Goal: Task Accomplishment & Management: Manage account settings

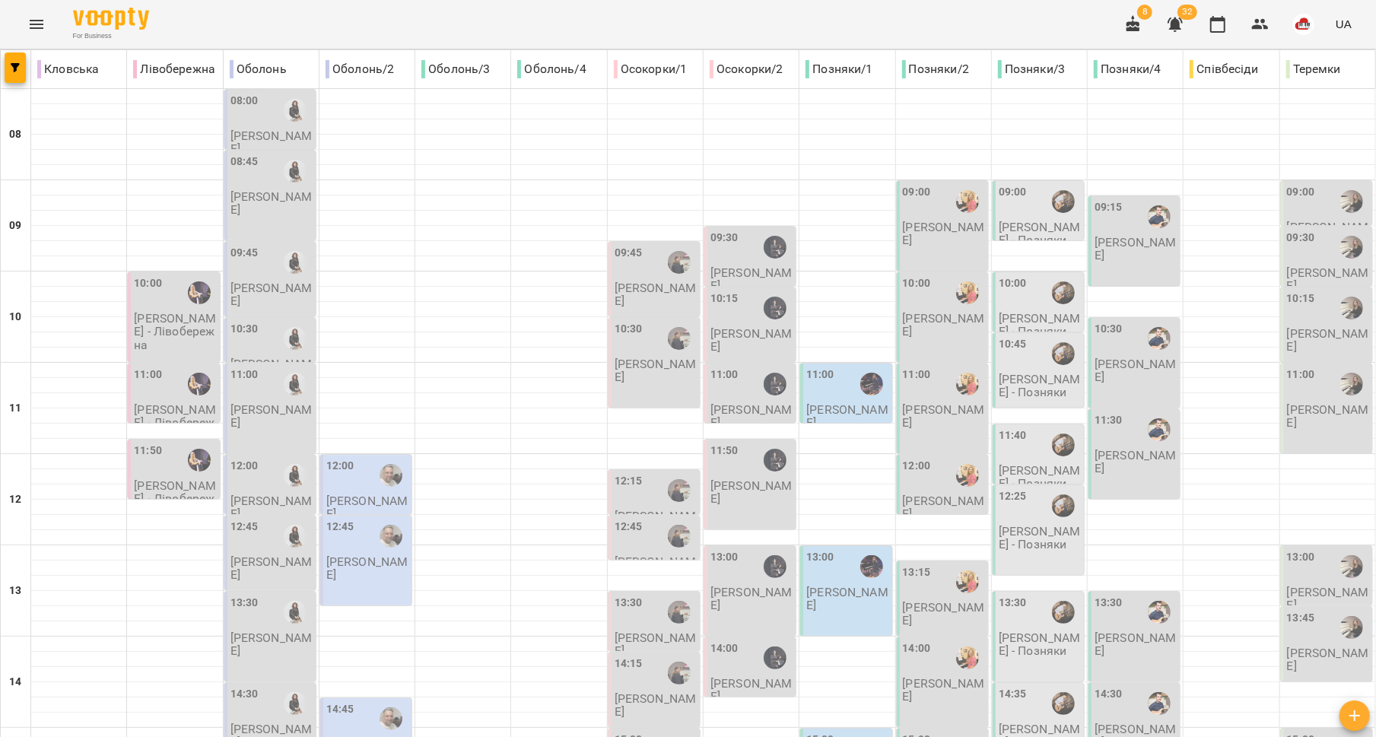
type input "**********"
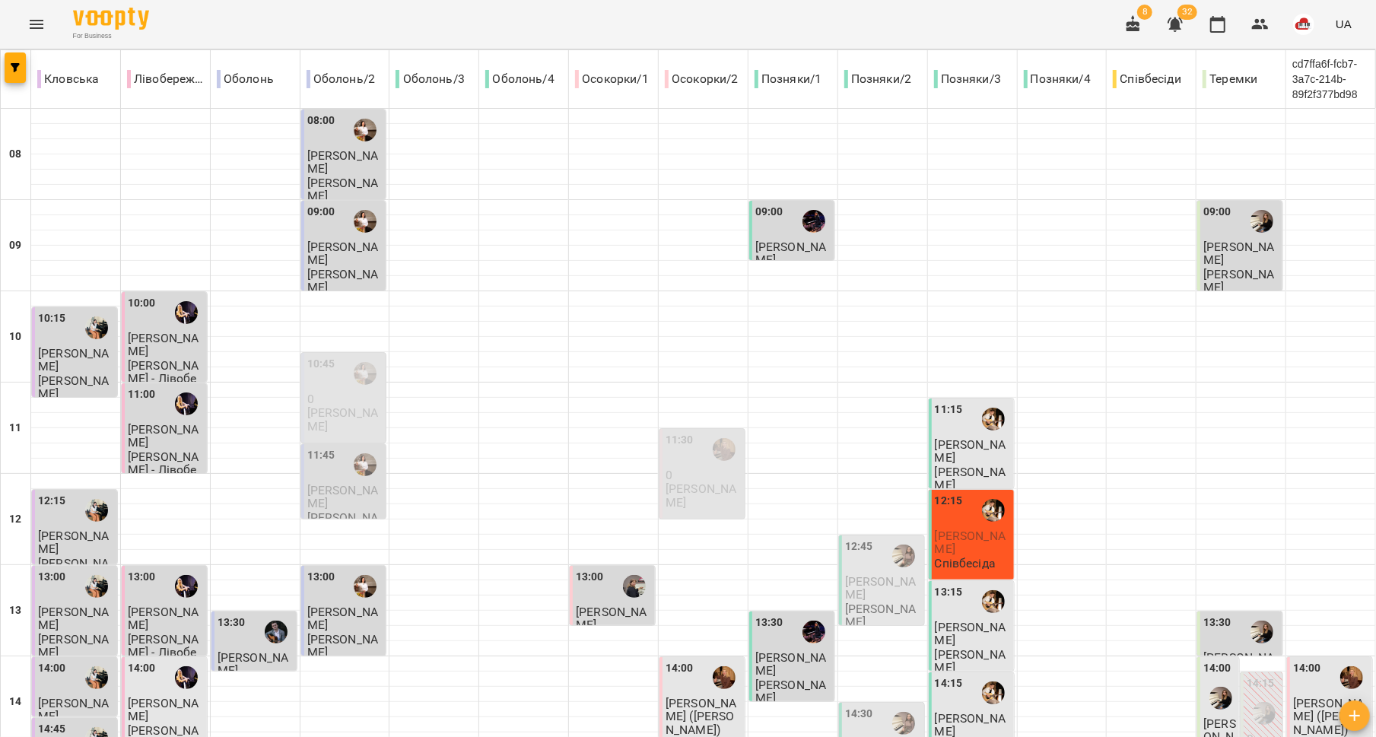
scroll to position [663, 0]
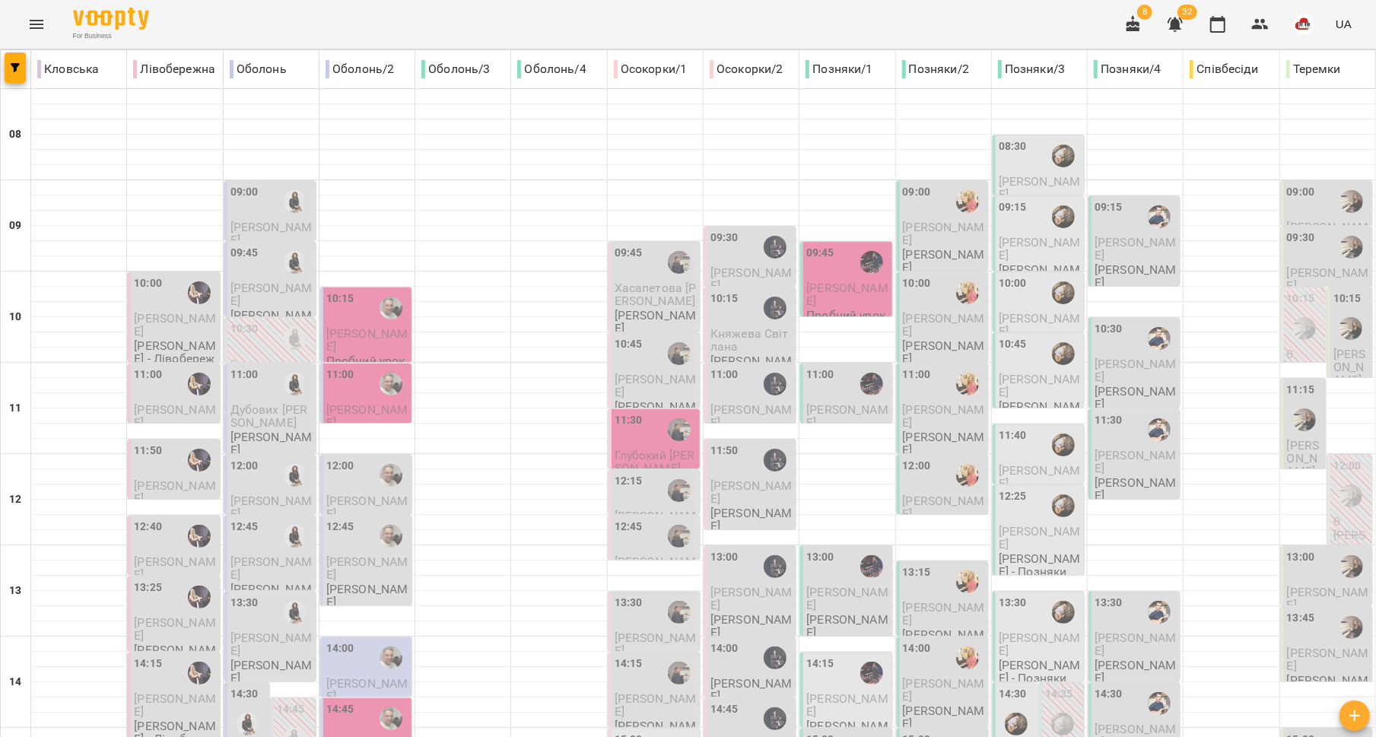
scroll to position [595, 0]
click at [370, 736] on span "[PERSON_NAME]" at bounding box center [367, 750] width 82 height 27
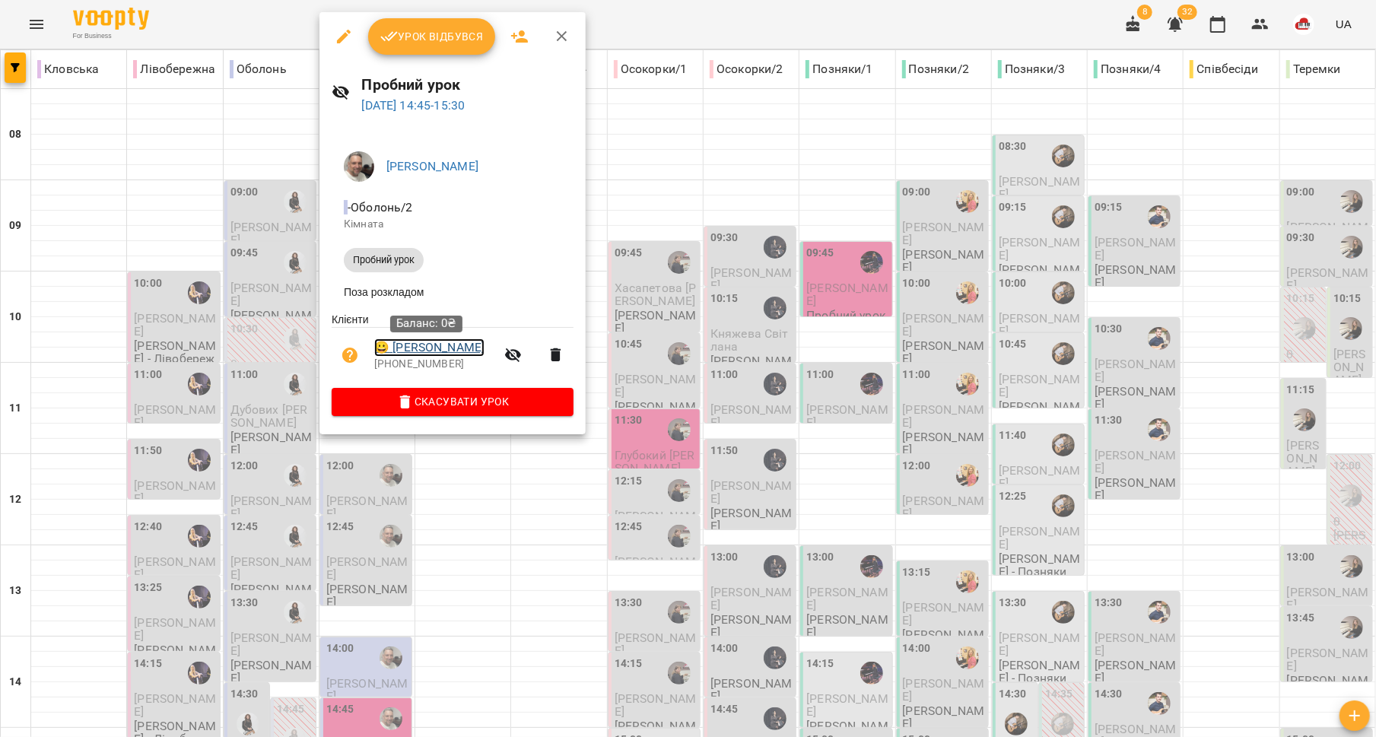
click at [428, 351] on link "😀 [PERSON_NAME]" at bounding box center [429, 347] width 110 height 18
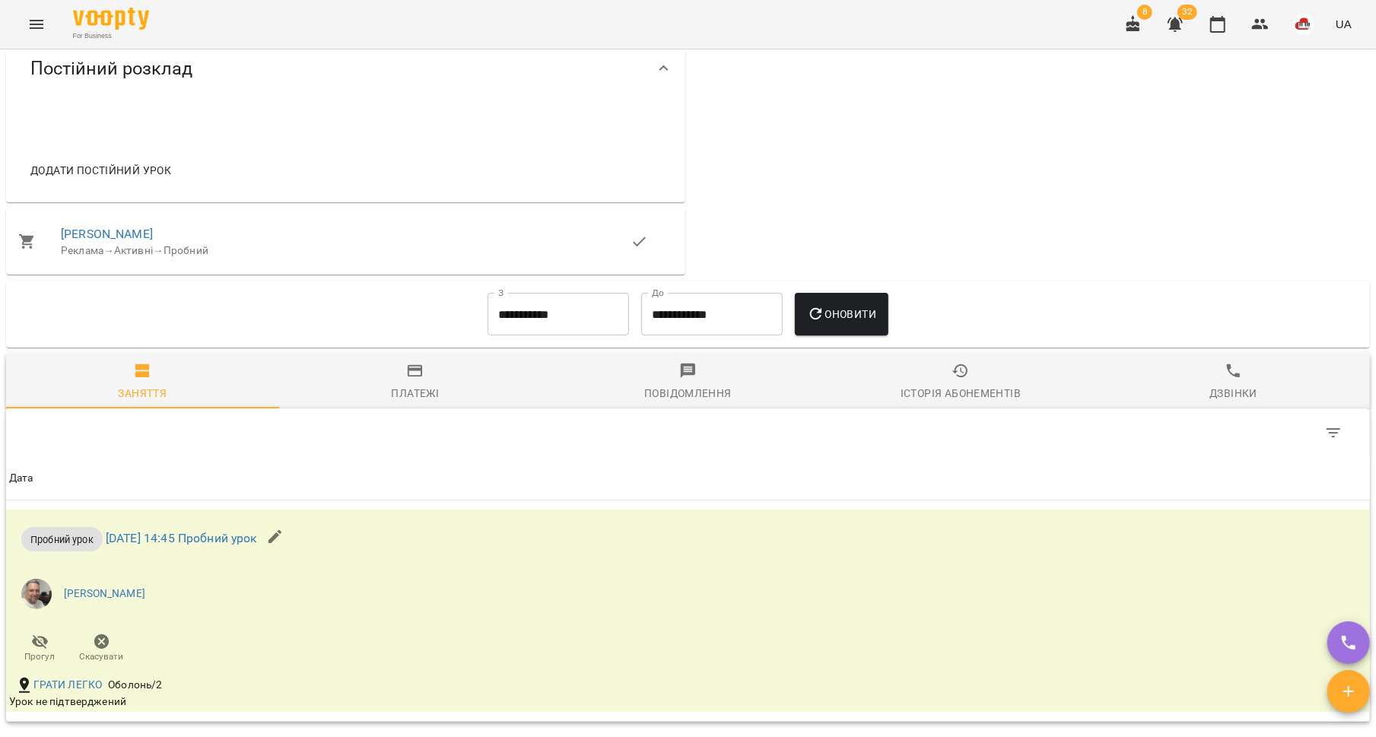
scroll to position [735, 0]
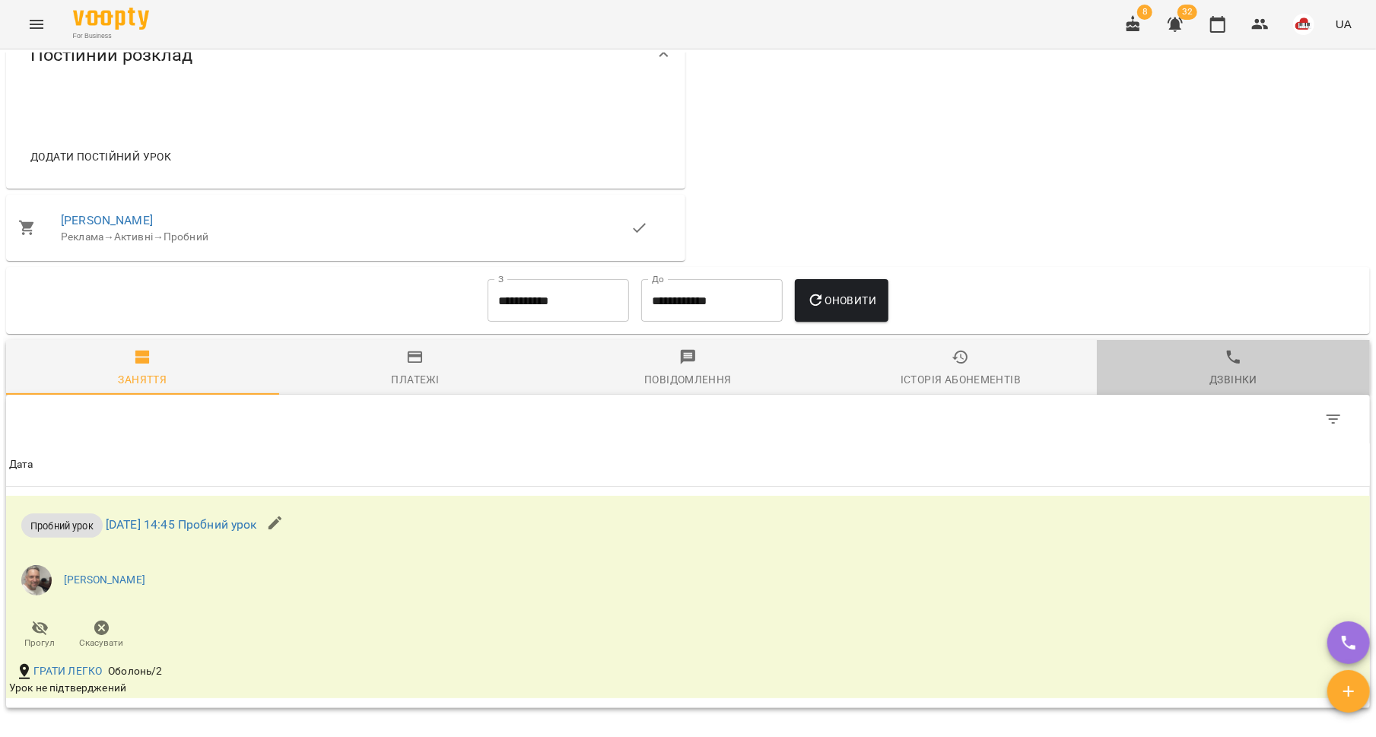
click at [1203, 377] on span "Дзвінки" at bounding box center [1233, 368] width 255 height 41
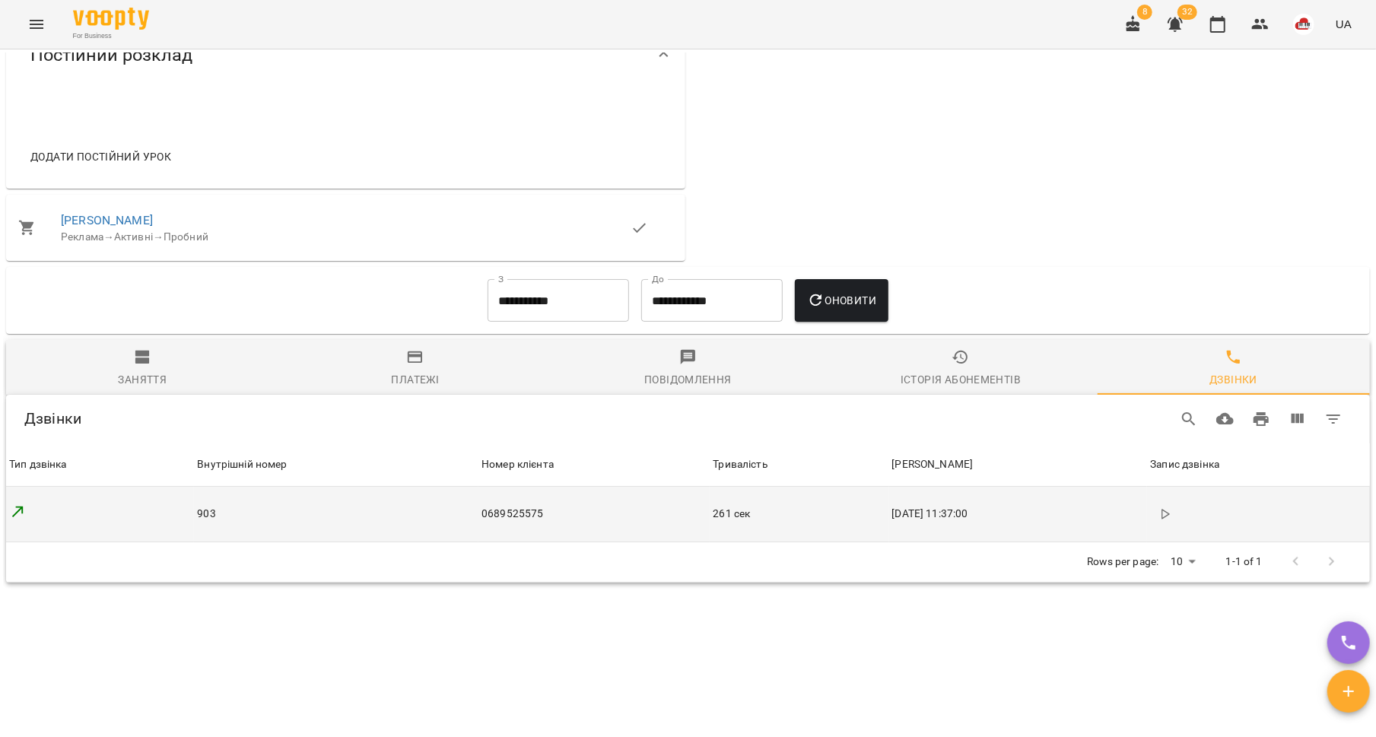
click at [1171, 520] on icon "button" at bounding box center [1165, 514] width 12 height 12
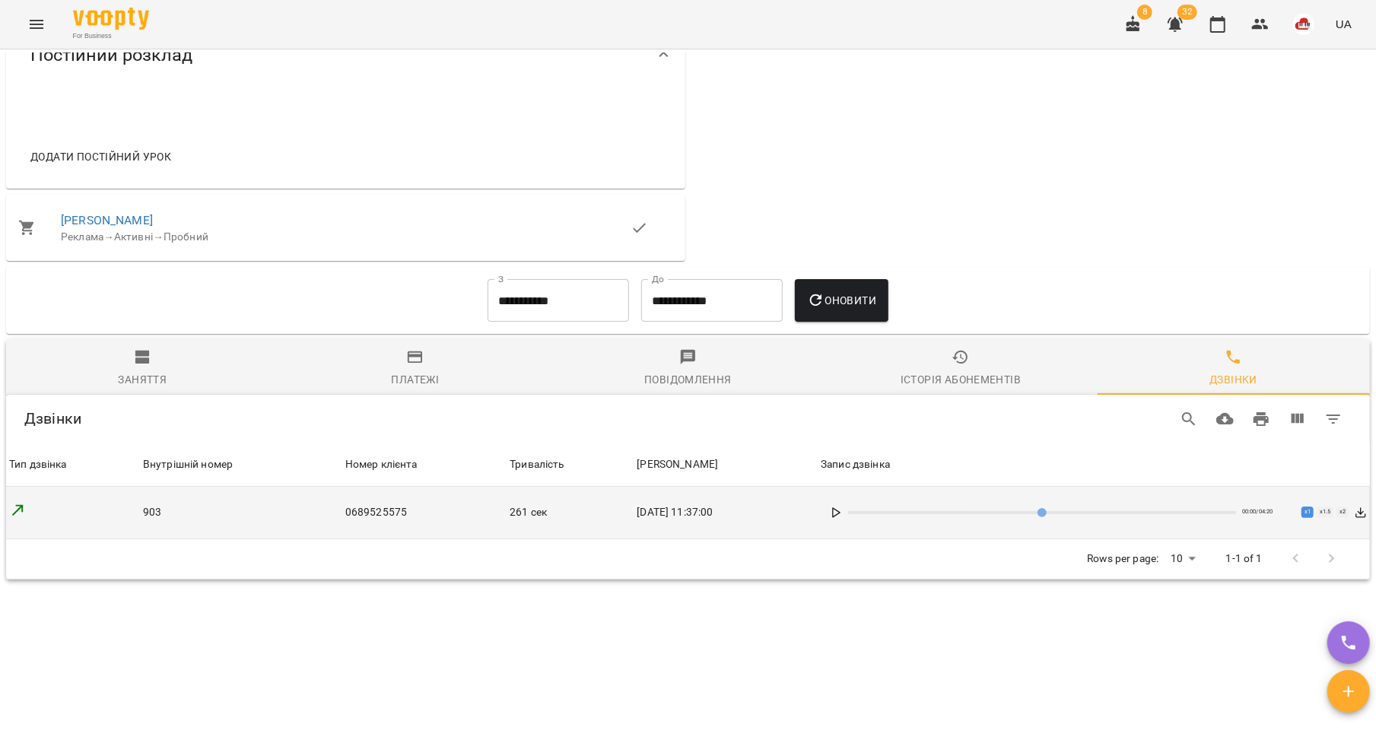
click at [856, 526] on div "00:00 / 04:20 x 1 x 1.5 x 2" at bounding box center [1094, 512] width 546 height 27
click at [848, 515] on div "00:00 / 04:20 x 1 x 1.5 x 2" at bounding box center [1094, 512] width 546 height 27
click at [842, 519] on icon at bounding box center [836, 513] width 12 height 12
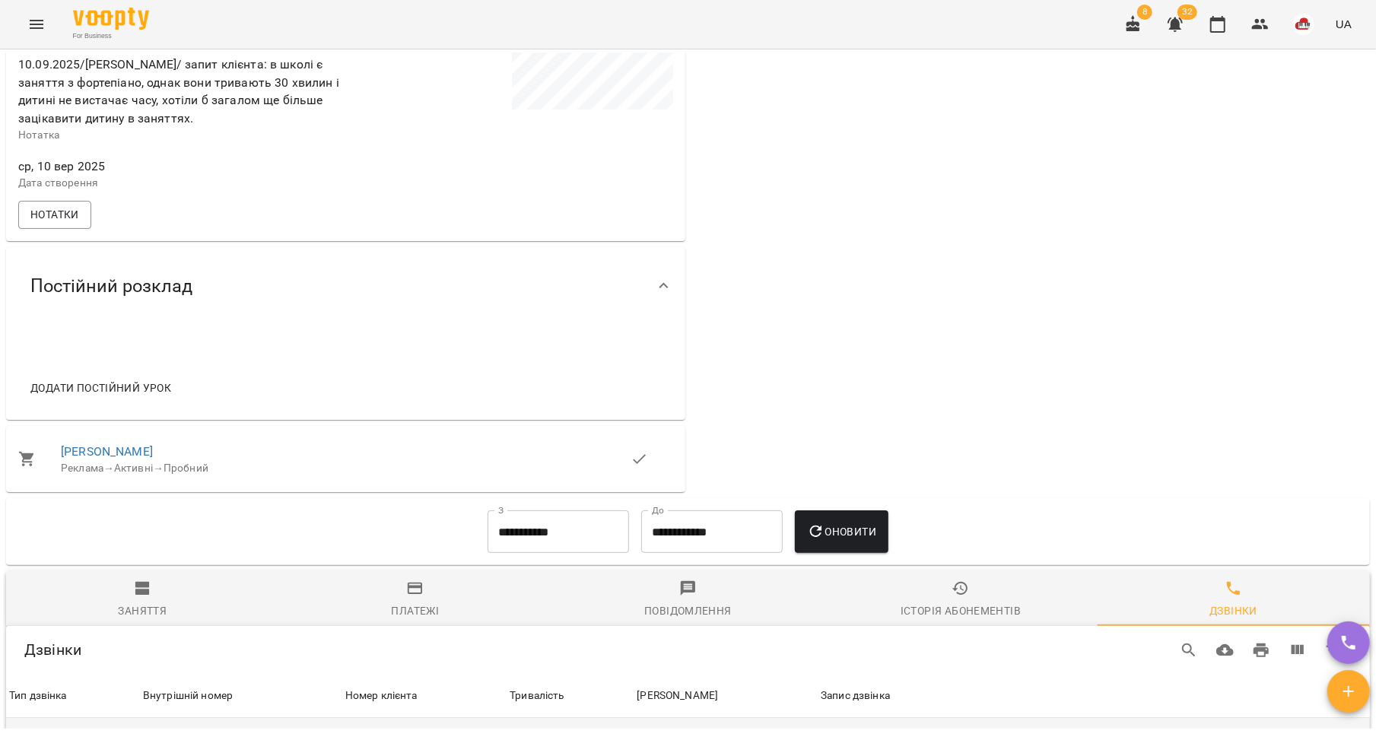
scroll to position [780, 0]
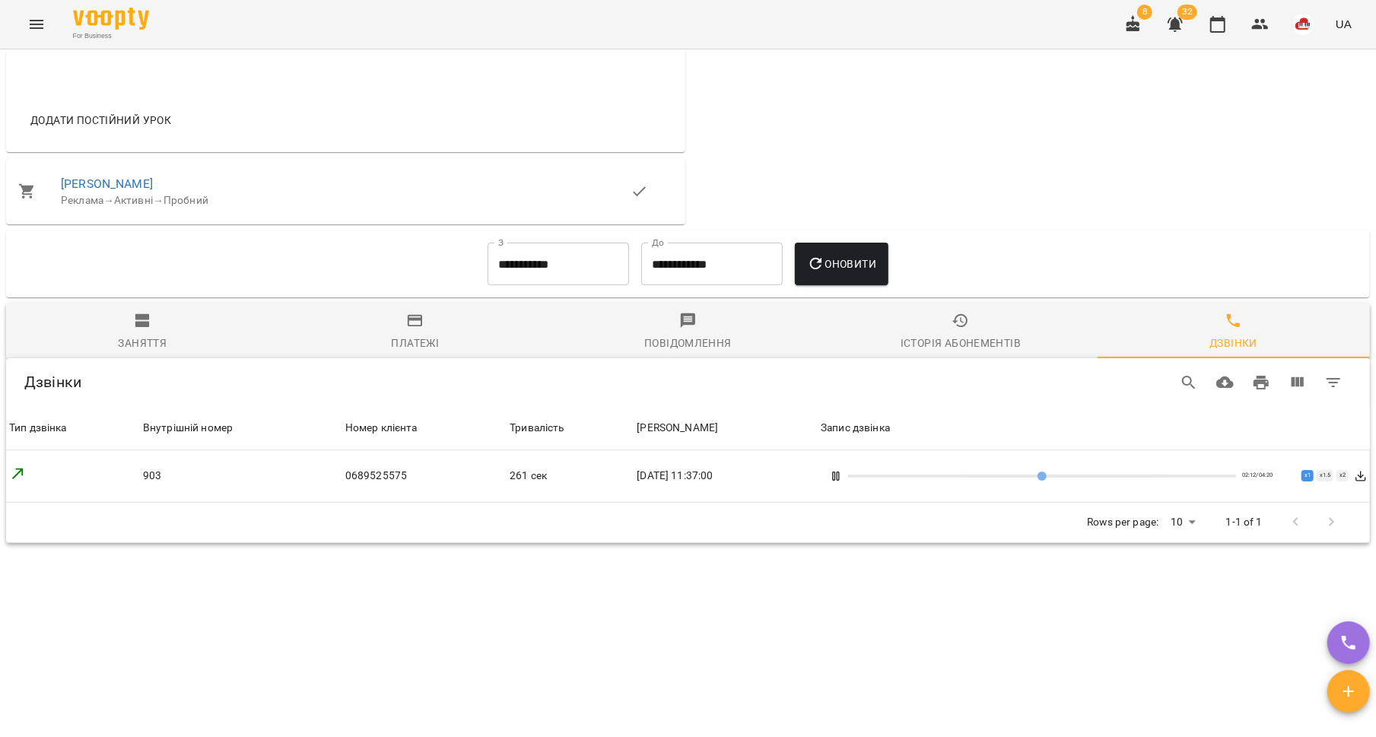
click at [842, 478] on icon at bounding box center [836, 476] width 12 height 12
type input "**"
